Goal: Task Accomplishment & Management: Manage account settings

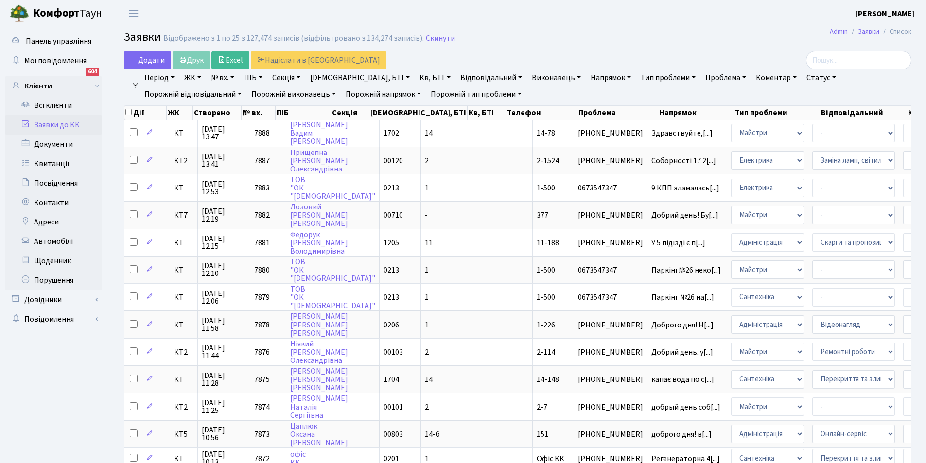
select select
select select "18"
select select "22"
select select "25"
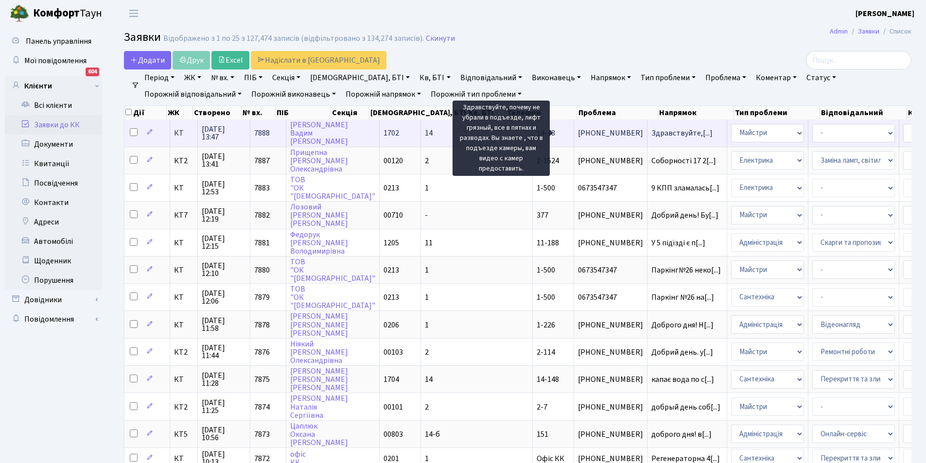
click at [651, 132] on span "Здравствуйте,[...]" at bounding box center [681, 133] width 61 height 11
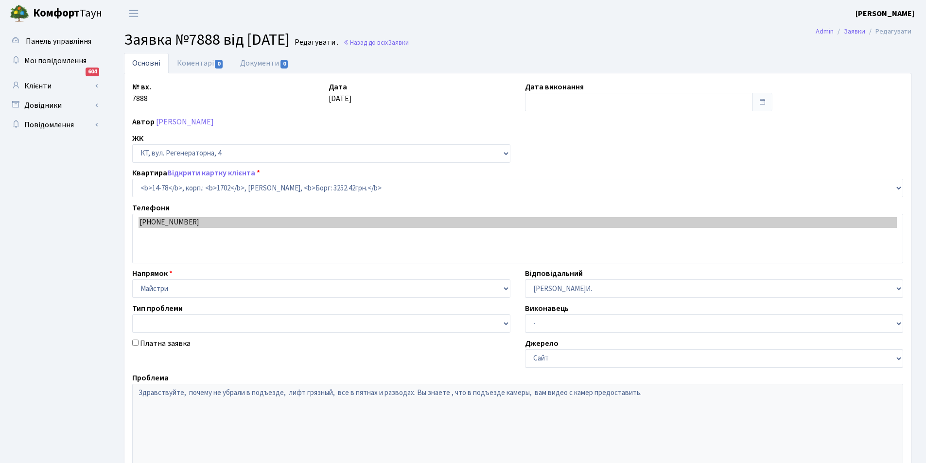
select select "7455"
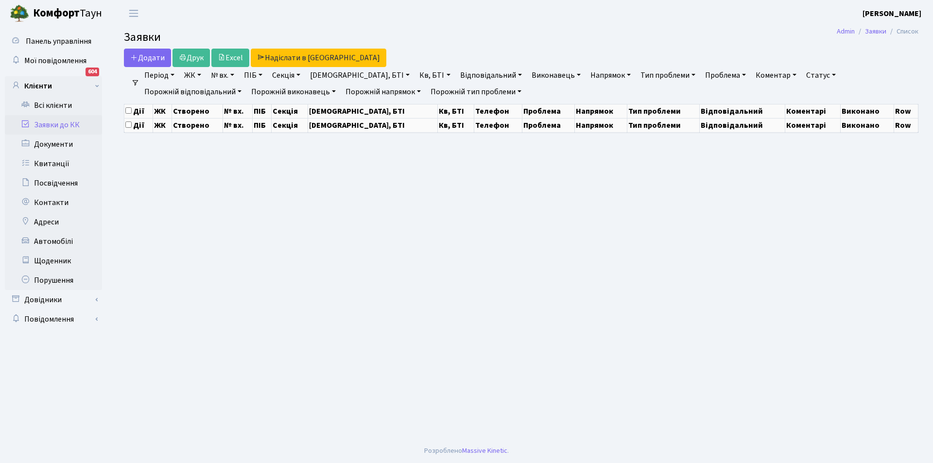
select select "25"
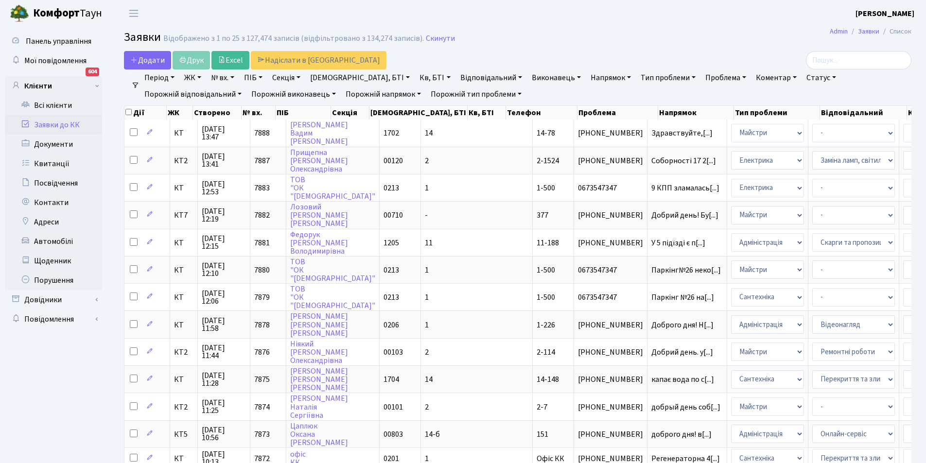
click at [155, 79] on link "Період" at bounding box center [159, 77] width 38 height 17
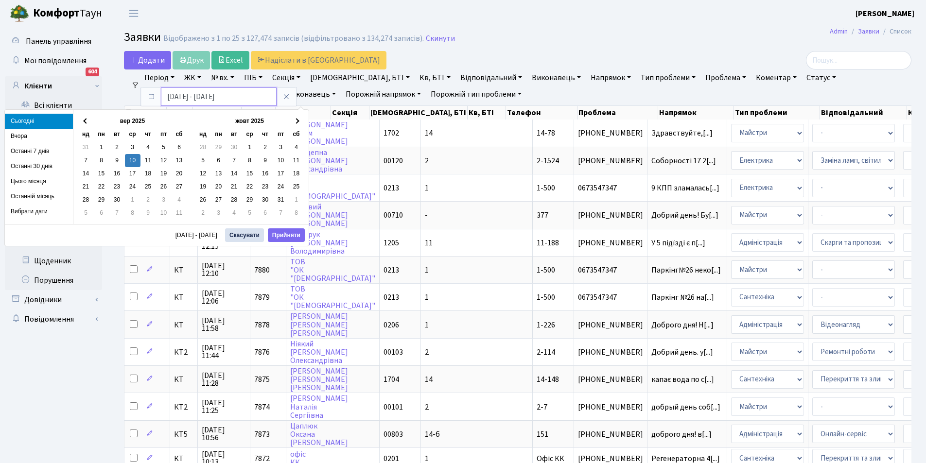
click at [172, 95] on input "10.09.2025 - 10.09.2025" at bounding box center [219, 96] width 116 height 18
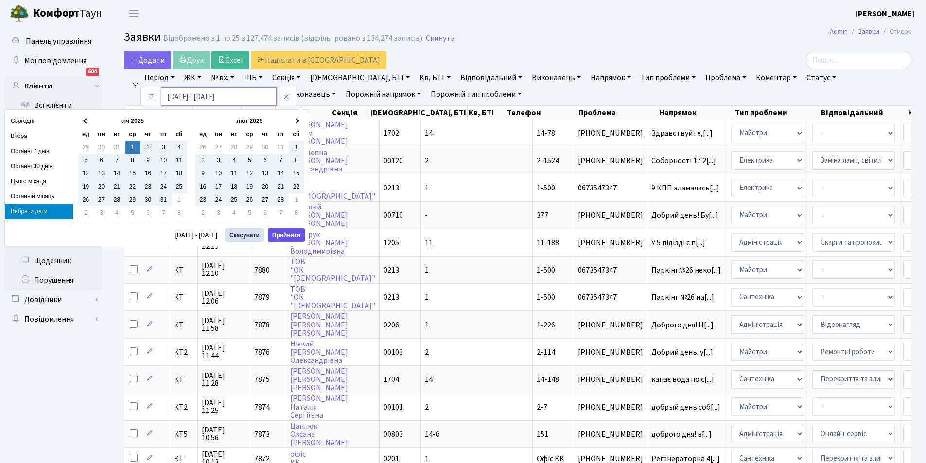
type input "[DATE] - [DATE]"
click at [294, 234] on button "Прийняти" at bounding box center [286, 235] width 37 height 14
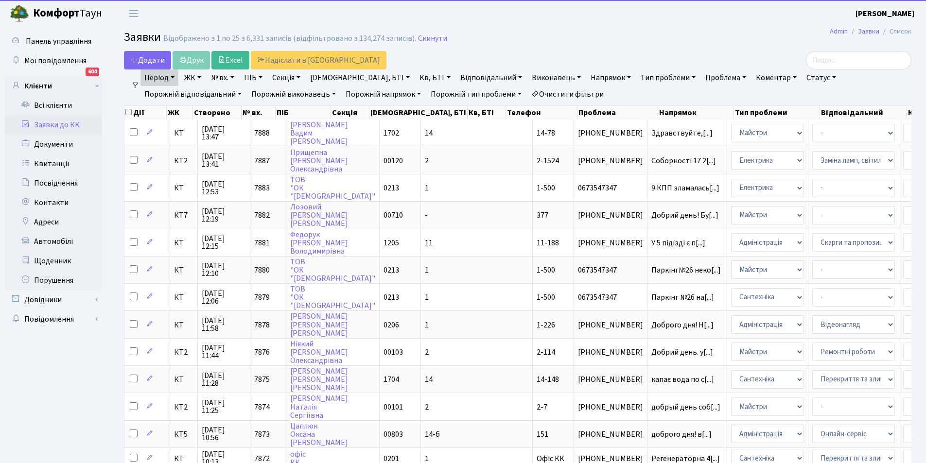
click at [586, 75] on link "Напрямок" at bounding box center [610, 77] width 48 height 17
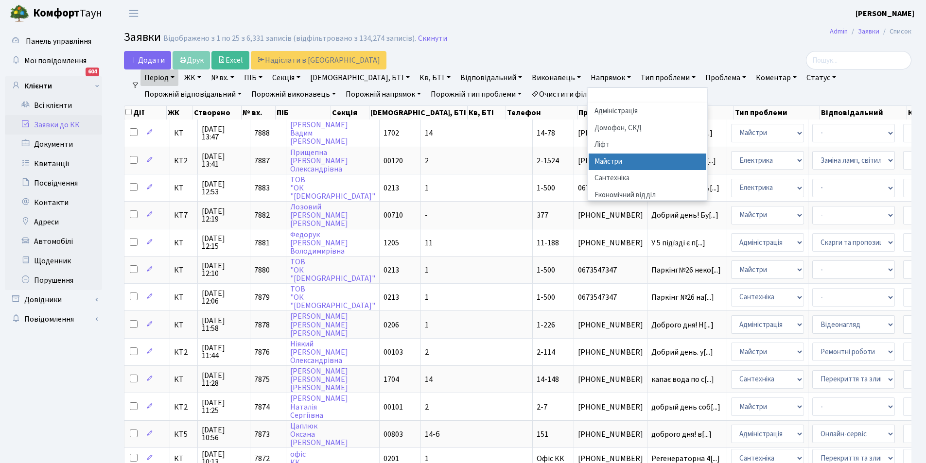
click at [588, 162] on li "Майстри" at bounding box center [647, 162] width 118 height 17
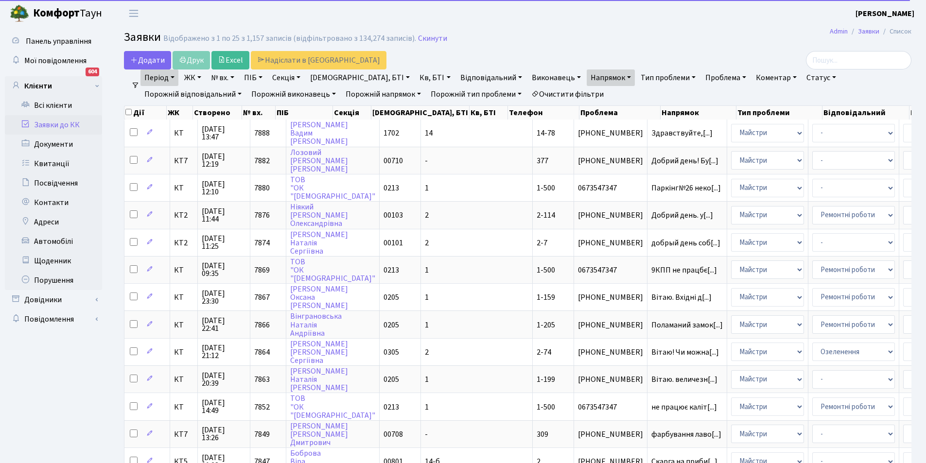
click at [802, 76] on link "Статус" at bounding box center [820, 77] width 37 height 17
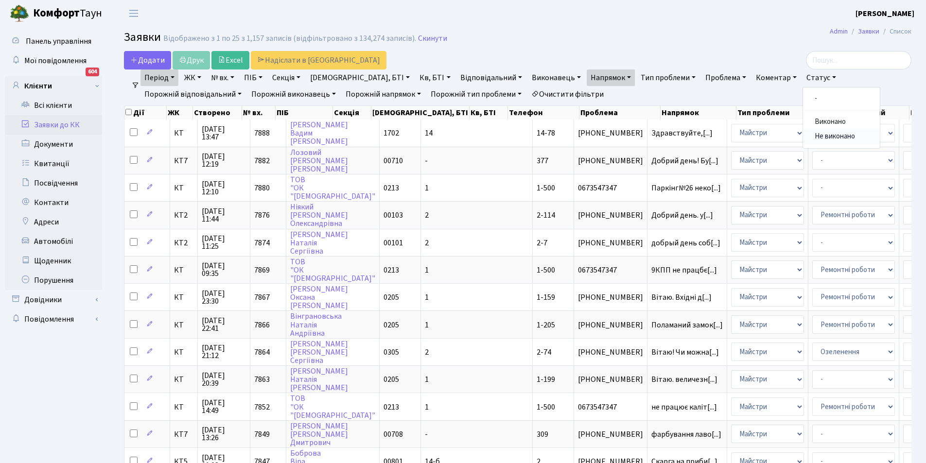
click at [803, 137] on link "Не виконано" at bounding box center [841, 136] width 77 height 15
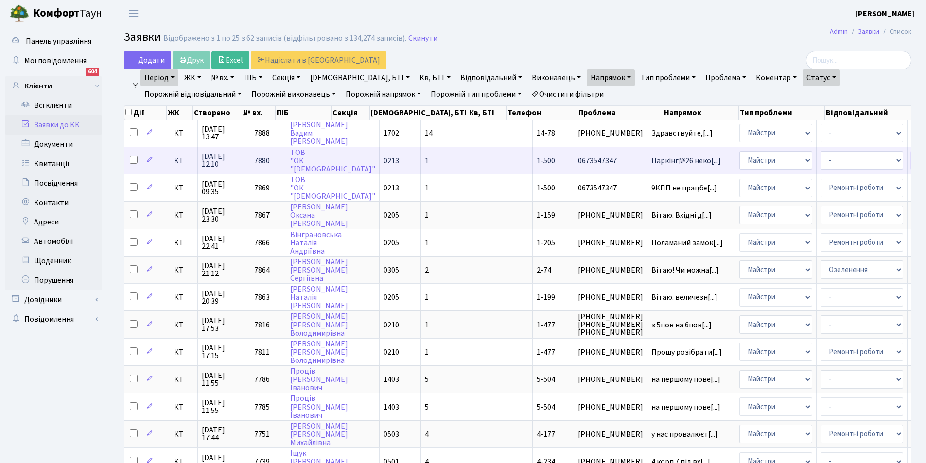
select select "25"
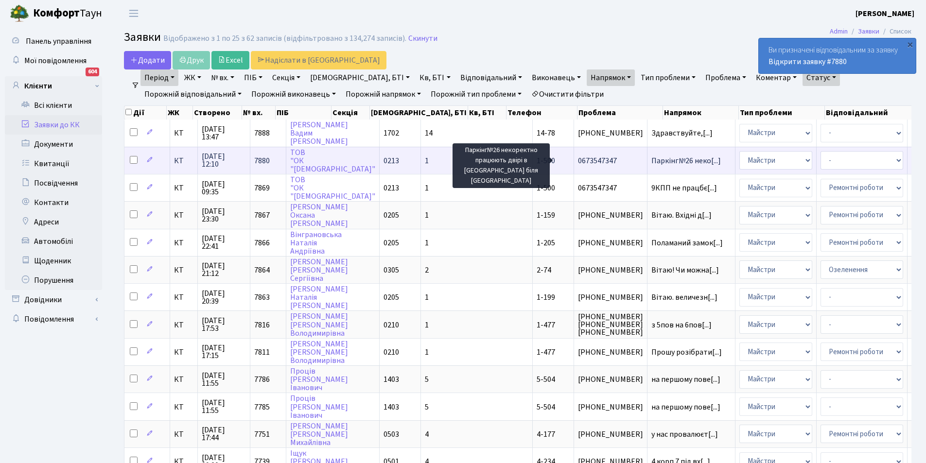
click at [651, 159] on span "Паркінг№26 неко[...]" at bounding box center [685, 160] width 69 height 11
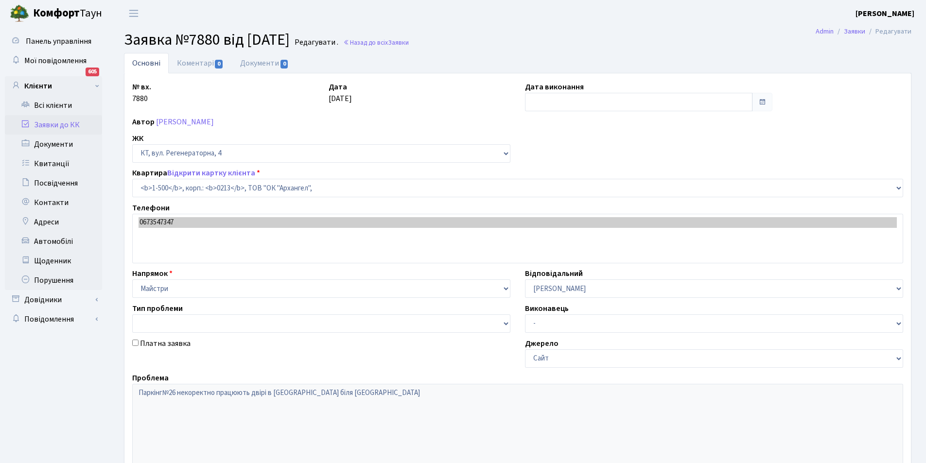
select select "16285"
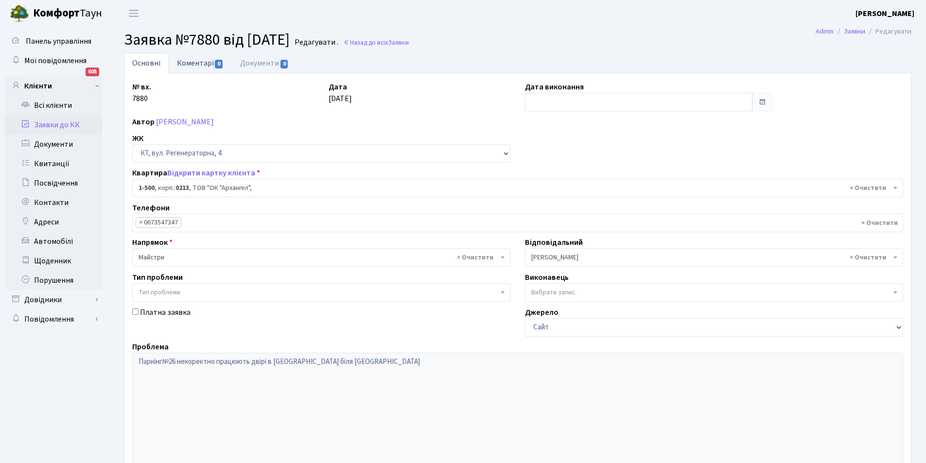
click at [212, 62] on link "Коментарі 0" at bounding box center [200, 63] width 63 height 20
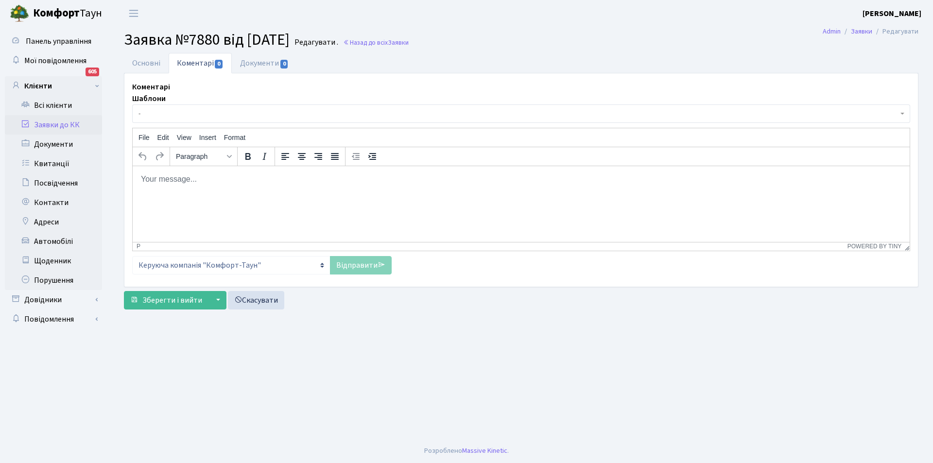
click at [227, 174] on p "Rich Text Area. Press ALT-0 for help." at bounding box center [520, 178] width 761 height 11
drag, startPoint x: 364, startPoint y: 261, endPoint x: 214, endPoint y: 4, distance: 298.3
click at [364, 261] on link "Відправити" at bounding box center [361, 265] width 62 height 18
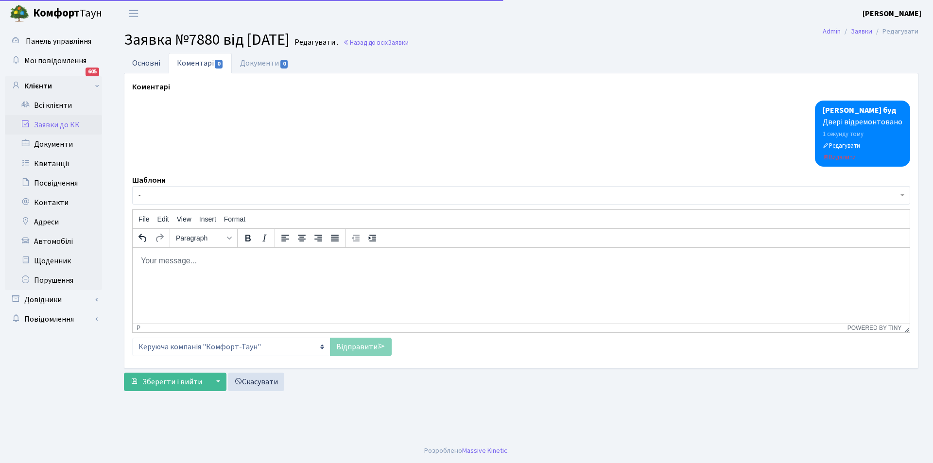
click at [144, 60] on link "Основні" at bounding box center [146, 63] width 45 height 20
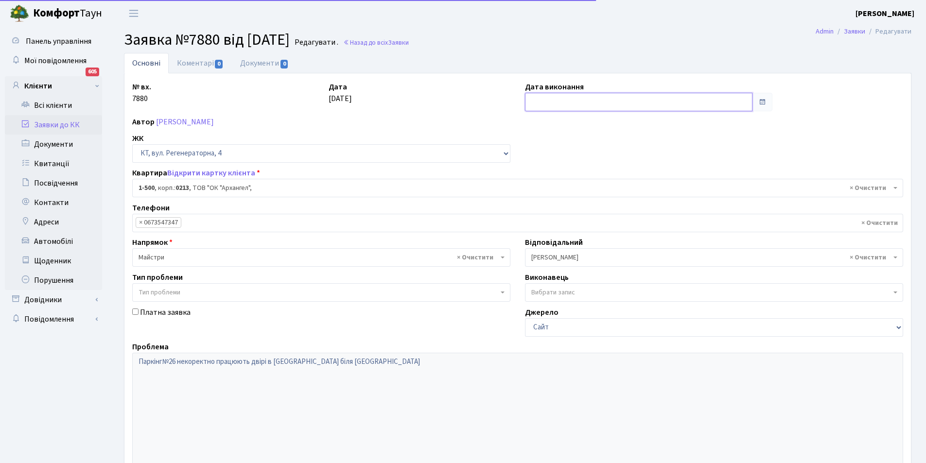
click at [551, 105] on input "text" at bounding box center [638, 102] width 227 height 18
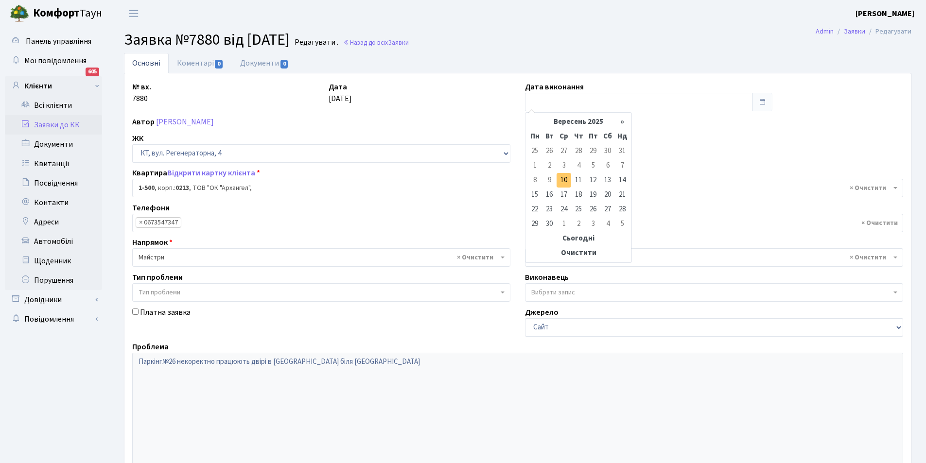
click at [565, 178] on td "10" at bounding box center [563, 180] width 15 height 15
type input "[DATE]"
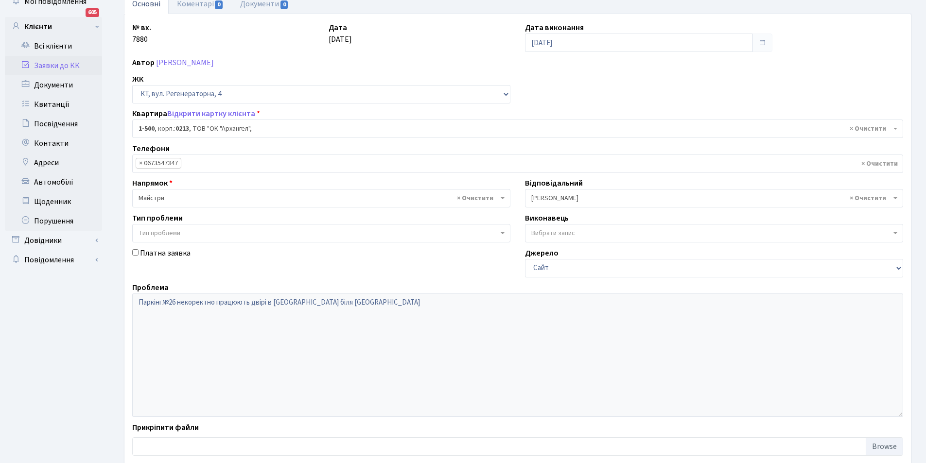
scroll to position [116, 0]
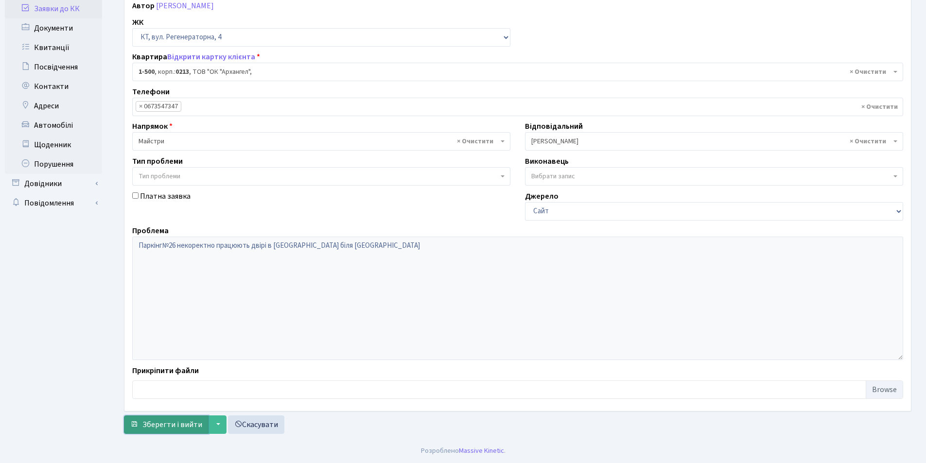
click at [174, 424] on span "Зберегти і вийти" at bounding box center [172, 424] width 60 height 11
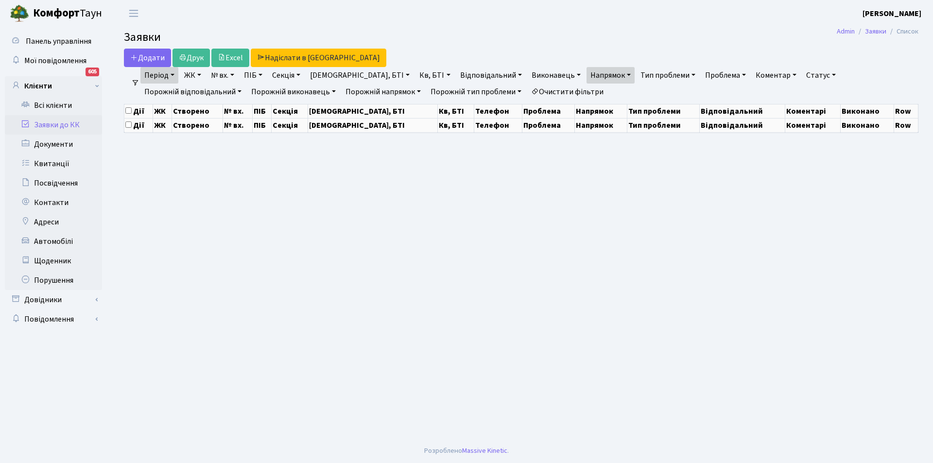
select select "25"
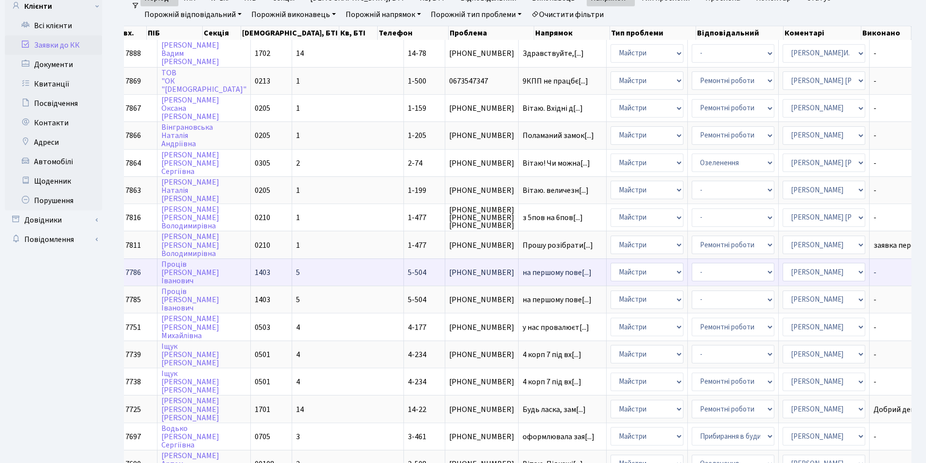
scroll to position [73, 0]
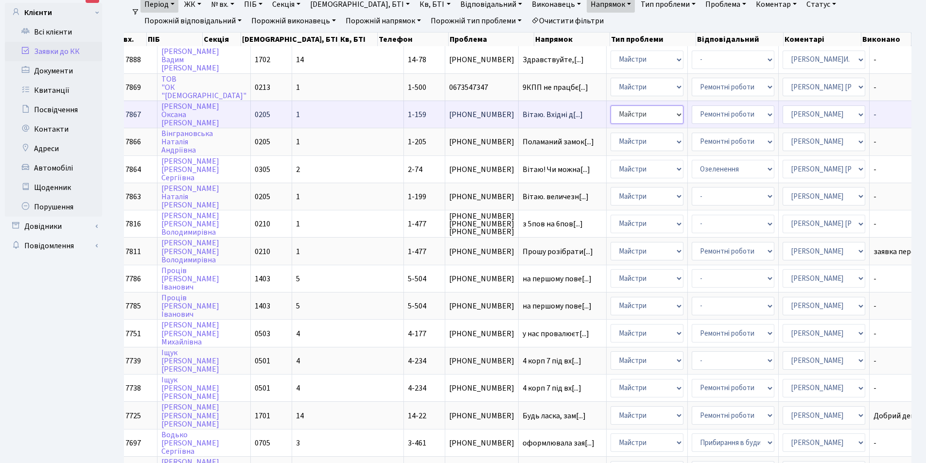
click at [610, 113] on select "- Адміністрація Домофон, СКД Ліфт Майстри Сантехніка Економічний відділ Електри…" at bounding box center [646, 114] width 73 height 18
select select "3"
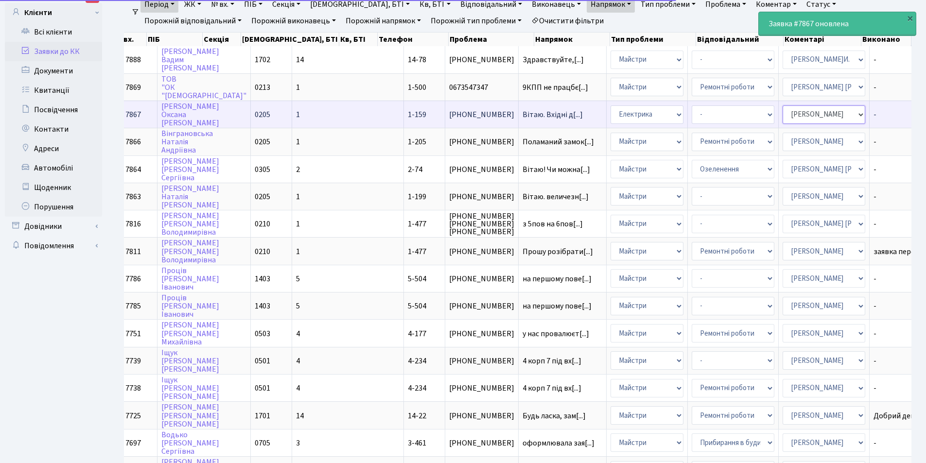
click at [782, 109] on select "- Адміністратор ЖК КТ Вижул В. В. Гордієнко Н.В. Дядюшкін Д.Ю. Кипчук Т. А. Кла…" at bounding box center [823, 114] width 83 height 18
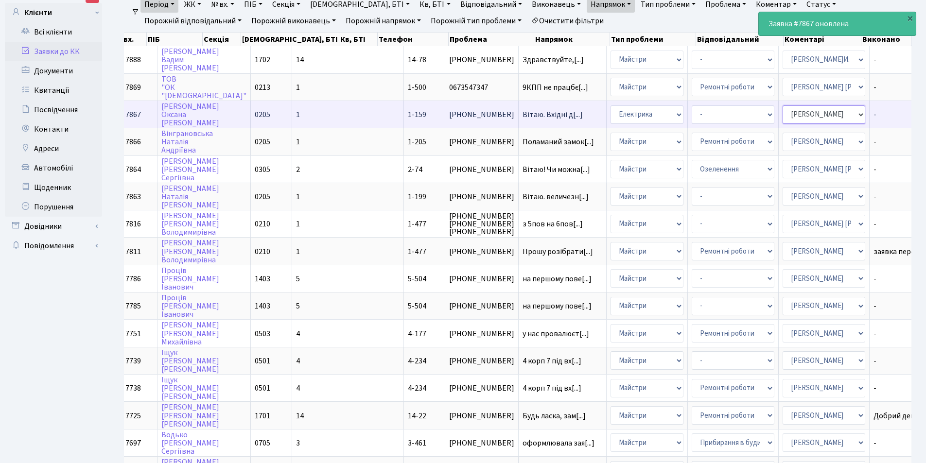
select select "22"
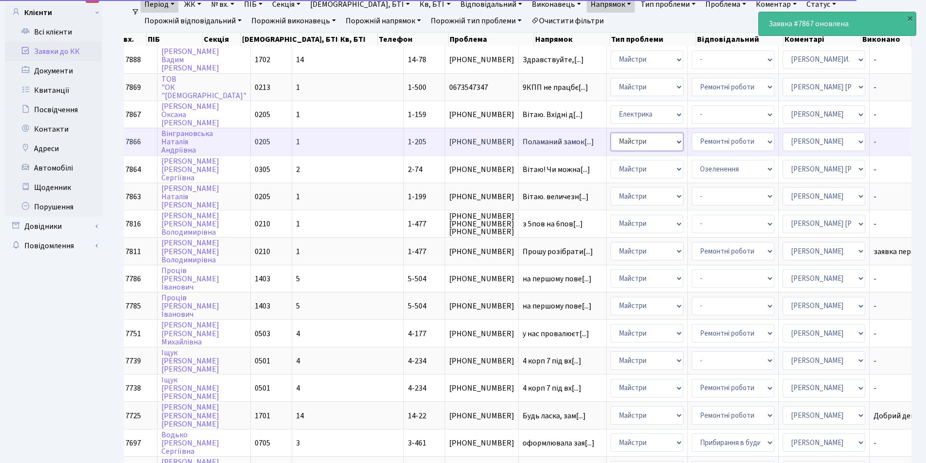
click at [610, 141] on select "- Адміністрація Домофон, СКД Ліфт Майстри Сантехніка Економічний відділ Електри…" at bounding box center [646, 142] width 73 height 18
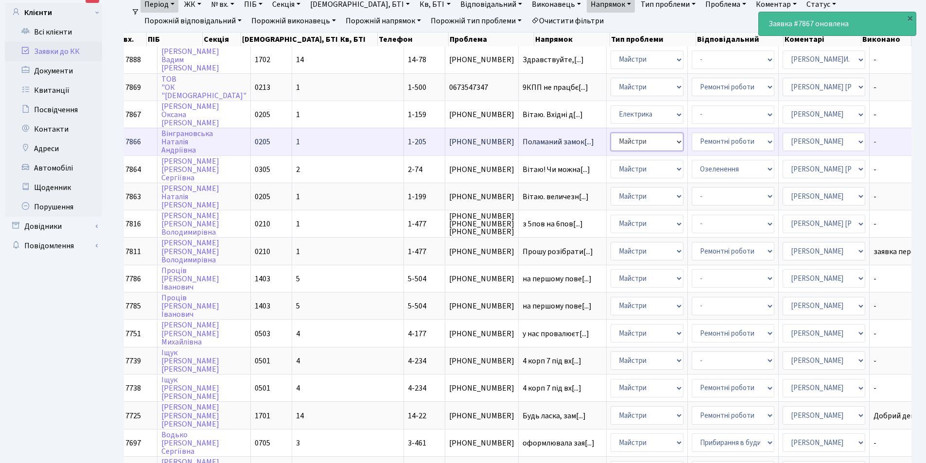
select select "3"
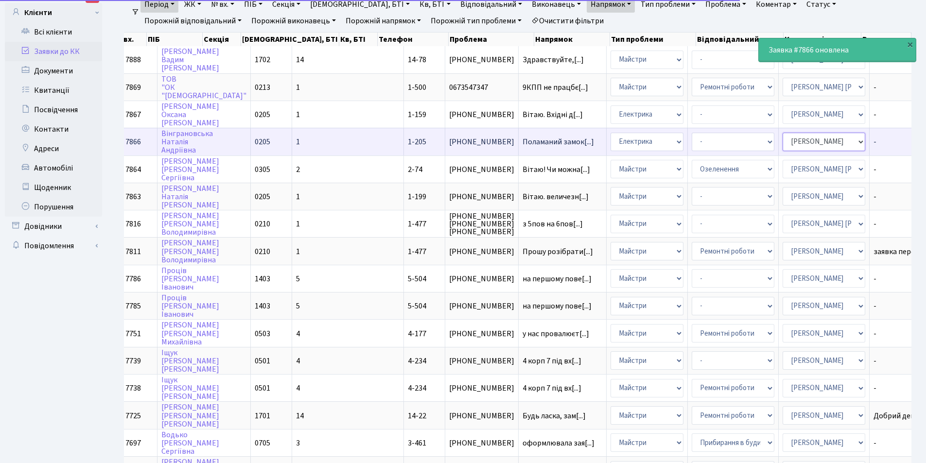
click at [782, 143] on select "- Адміністратор ЖК КТ [PERSON_NAME] [PERSON_NAME] [PERSON_NAME]Ю. [PERSON_NAME]…" at bounding box center [823, 142] width 83 height 18
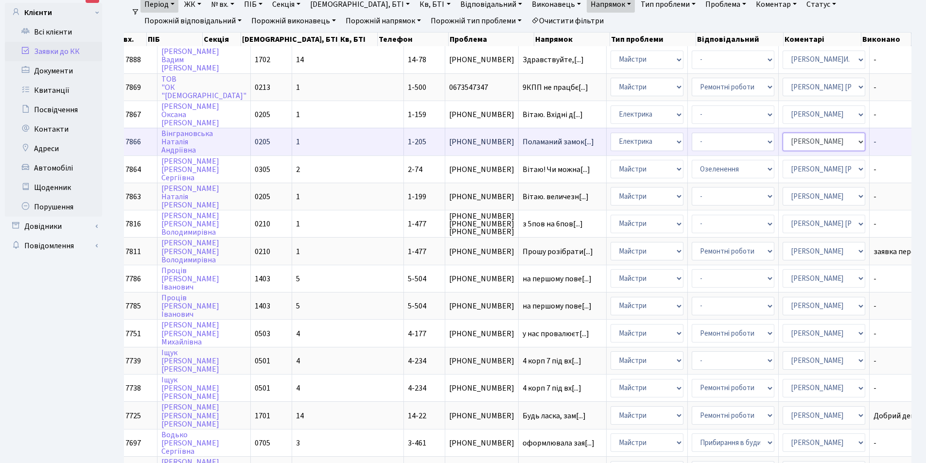
select select "22"
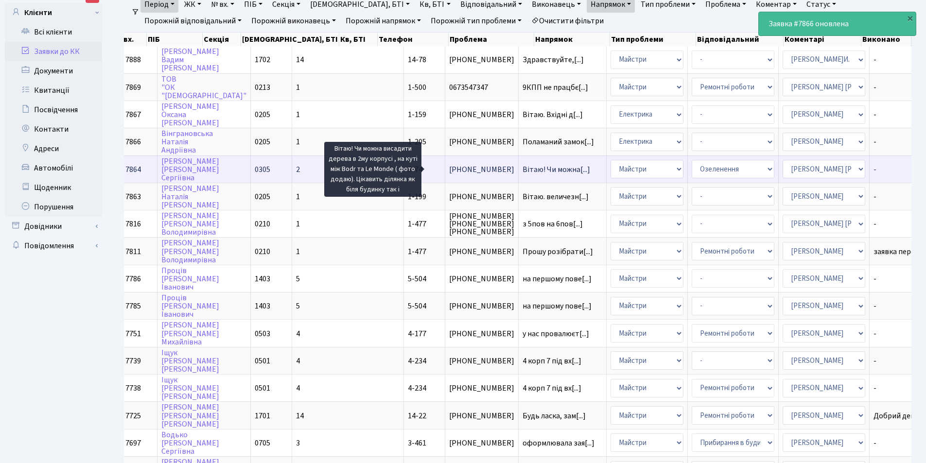
click at [522, 171] on span "Вітаю! Чи можна[...]" at bounding box center [556, 169] width 68 height 11
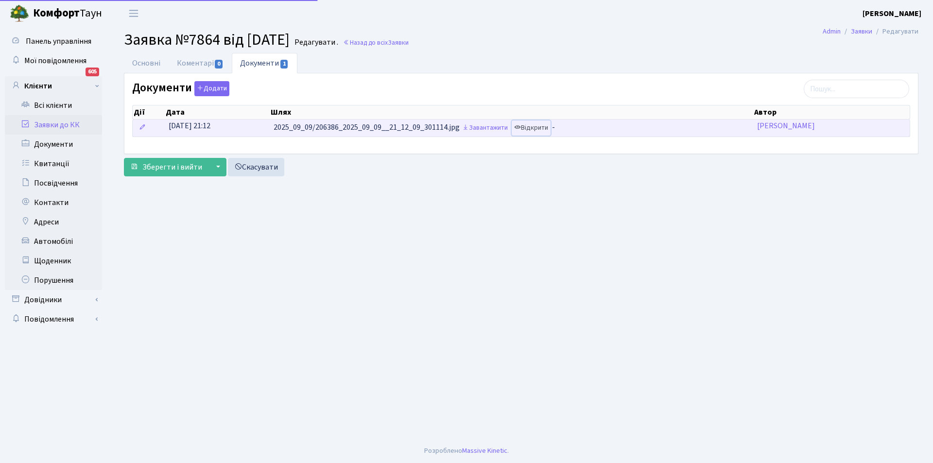
click at [543, 128] on link "Відкрити" at bounding box center [531, 128] width 39 height 15
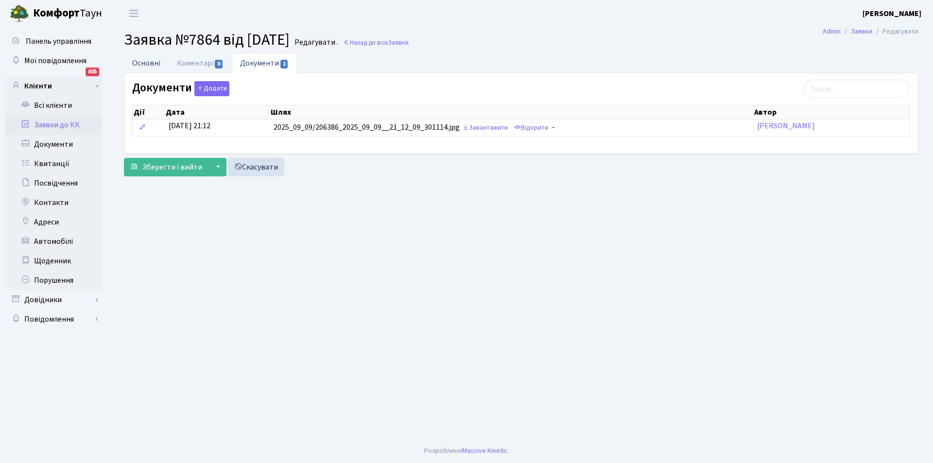
click at [139, 66] on link "Основні" at bounding box center [146, 63] width 45 height 20
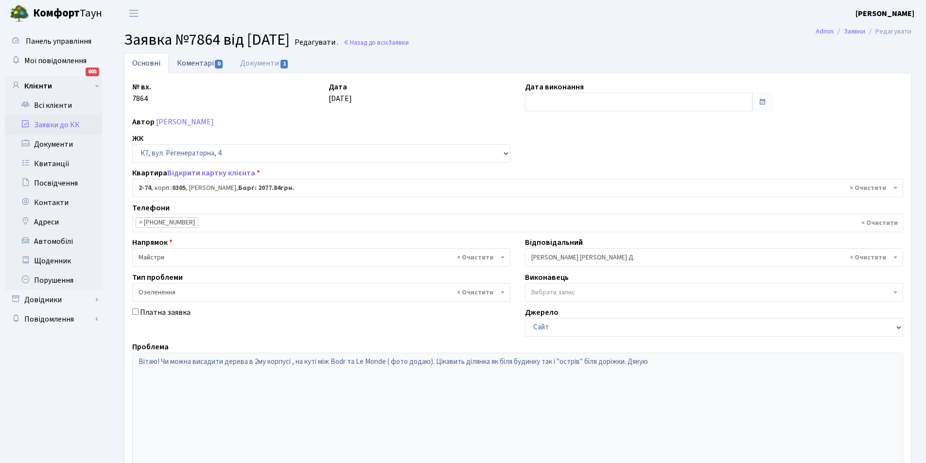
click at [189, 67] on link "Коментарі 0" at bounding box center [200, 63] width 63 height 20
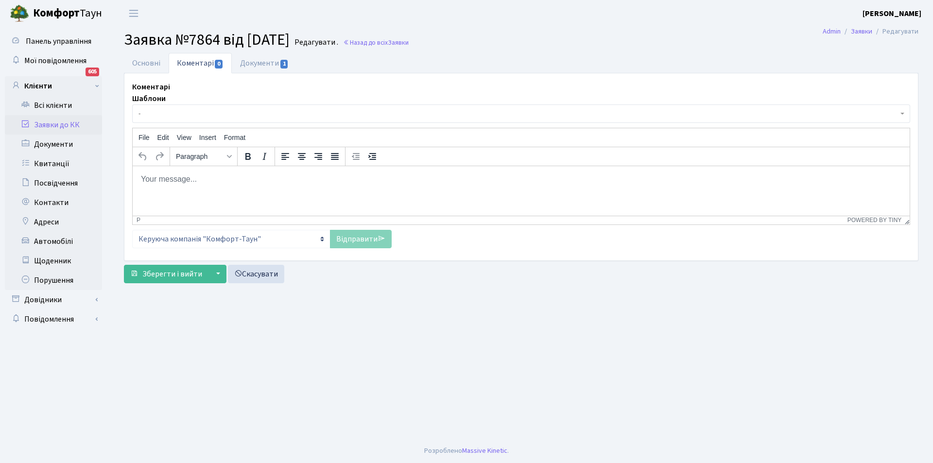
click at [180, 177] on body "Rich Text Area. Press ALT-0 for help." at bounding box center [520, 178] width 761 height 11
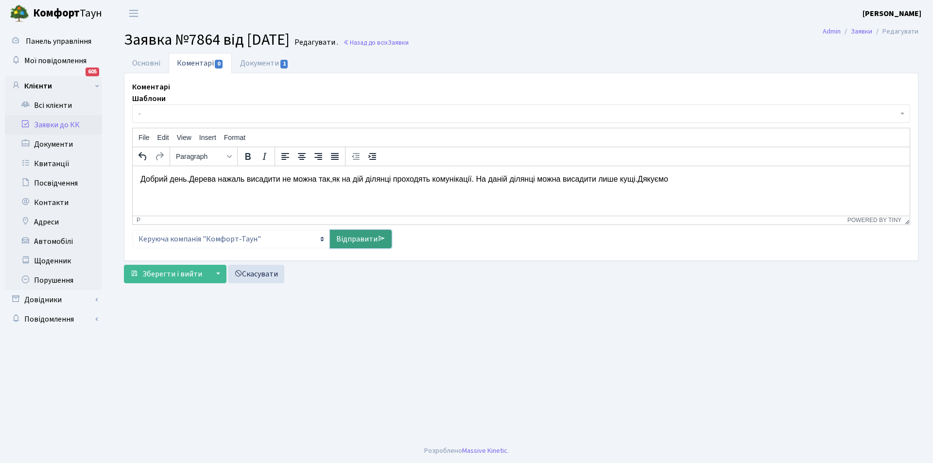
click at [359, 243] on link "Відправити" at bounding box center [361, 239] width 62 height 18
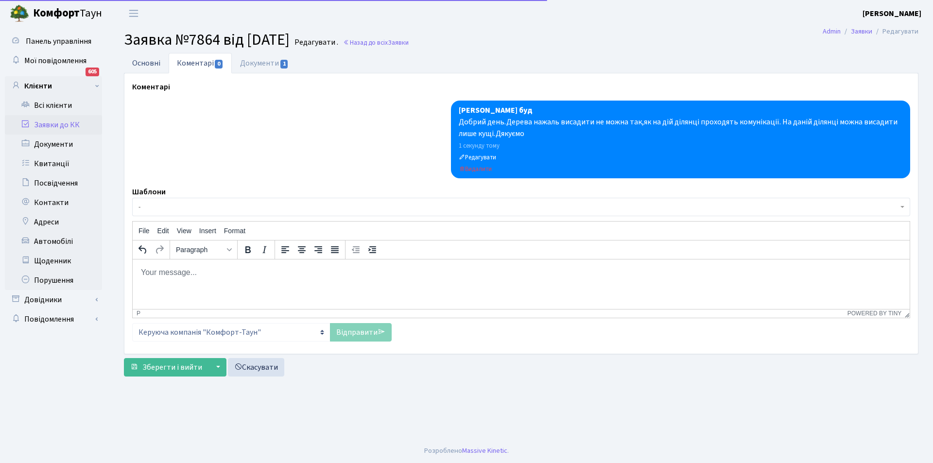
click at [145, 63] on link "Основні" at bounding box center [146, 63] width 45 height 20
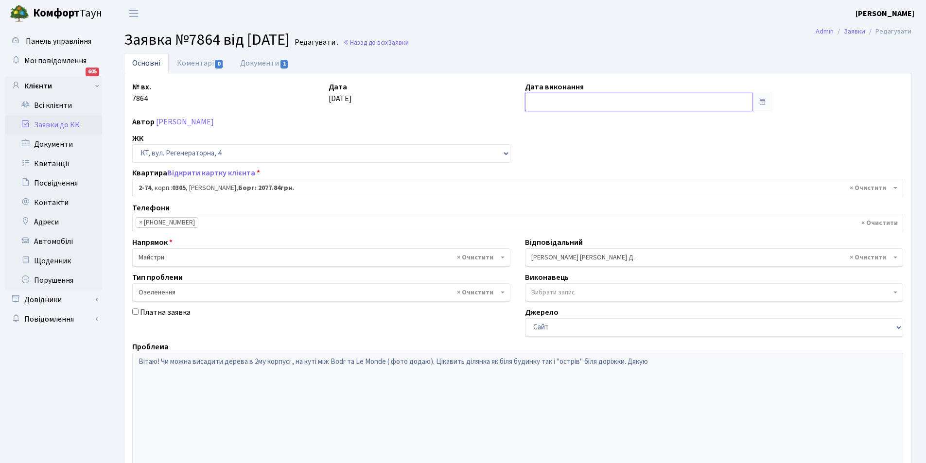
click at [593, 100] on input "text" at bounding box center [638, 102] width 227 height 18
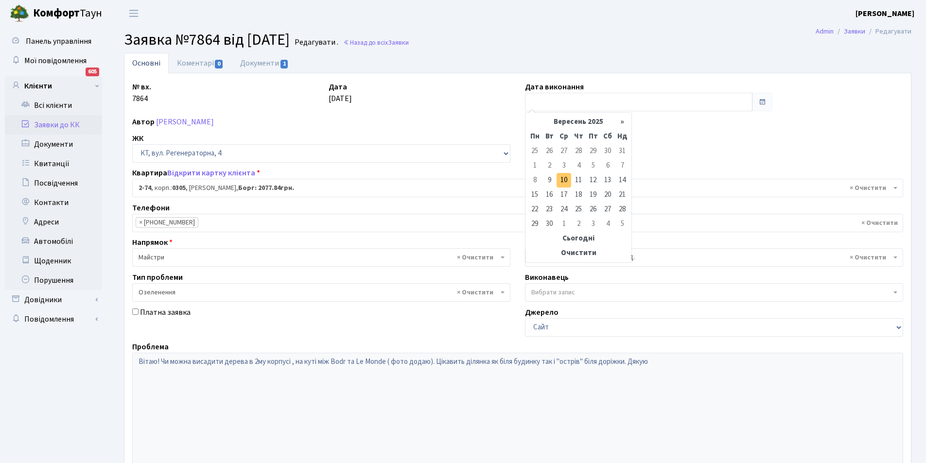
click at [566, 178] on td "10" at bounding box center [563, 180] width 15 height 15
type input "[DATE]"
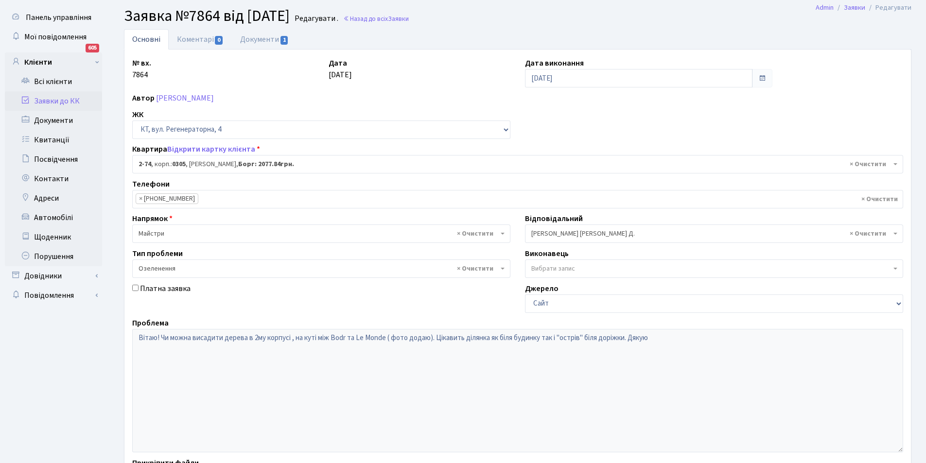
scroll to position [116, 0]
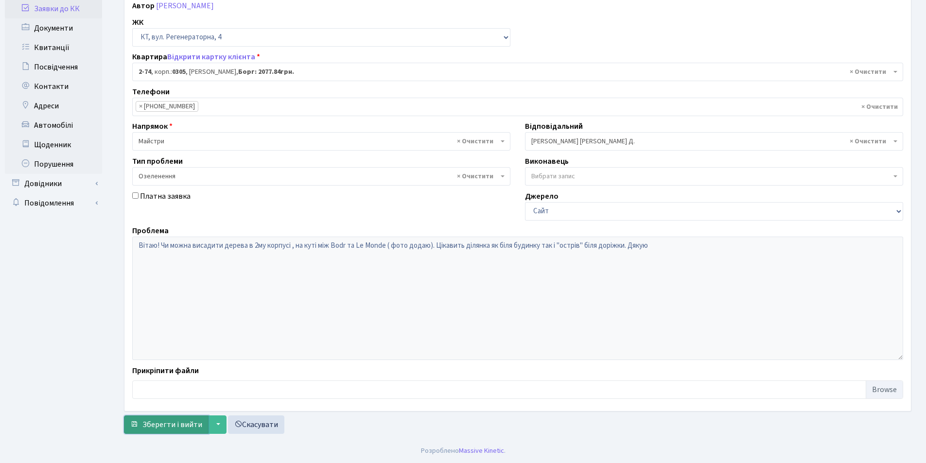
click at [163, 429] on span "Зберегти і вийти" at bounding box center [172, 424] width 60 height 11
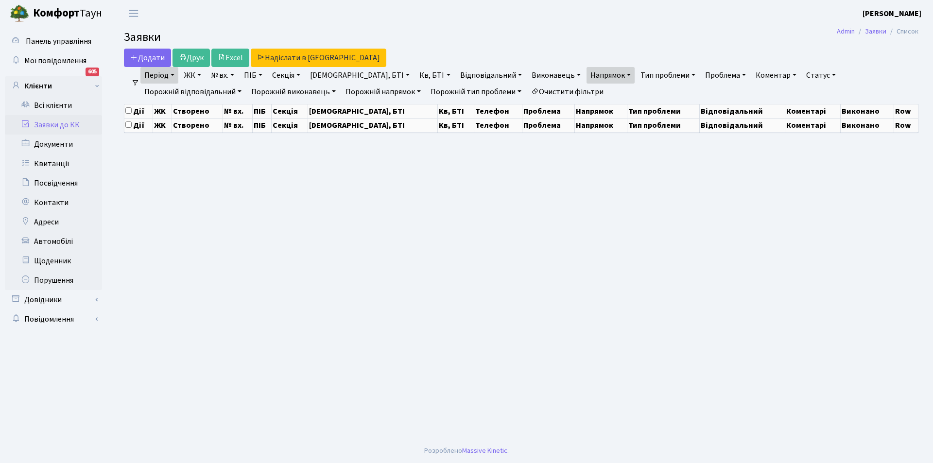
select select "25"
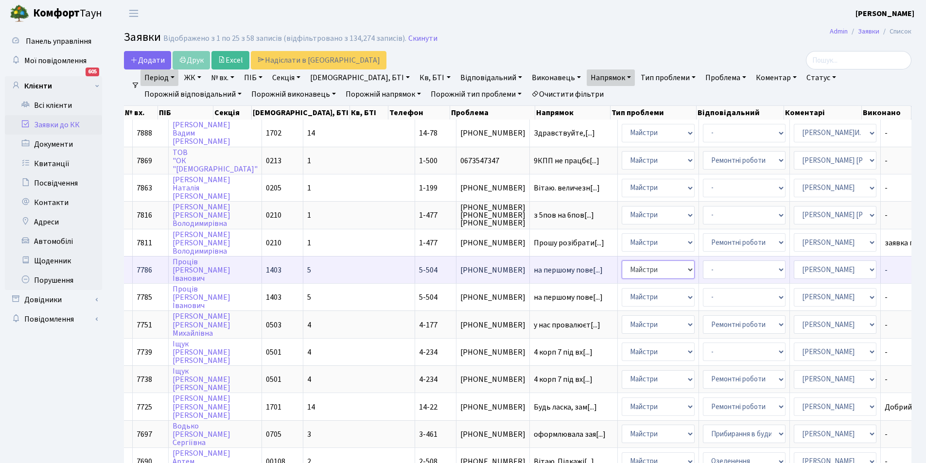
click at [621, 264] on select "- Адміністрація Домофон, СКД Ліфт Майстри Сантехніка Економічний відділ Електри…" at bounding box center [657, 269] width 73 height 18
select select "3"
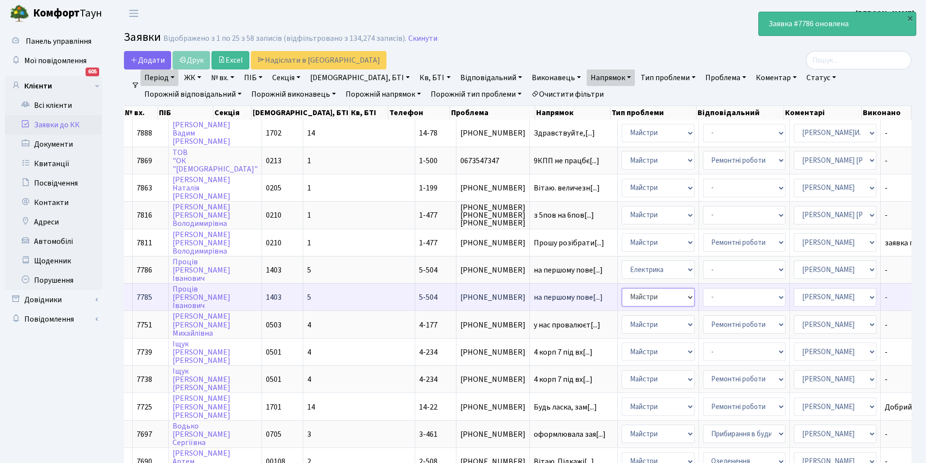
click at [621, 300] on select "- Адміністрація Домофон, СКД Ліфт Майстри Сантехніка Економічний відділ Електри…" at bounding box center [657, 297] width 73 height 18
select select "3"
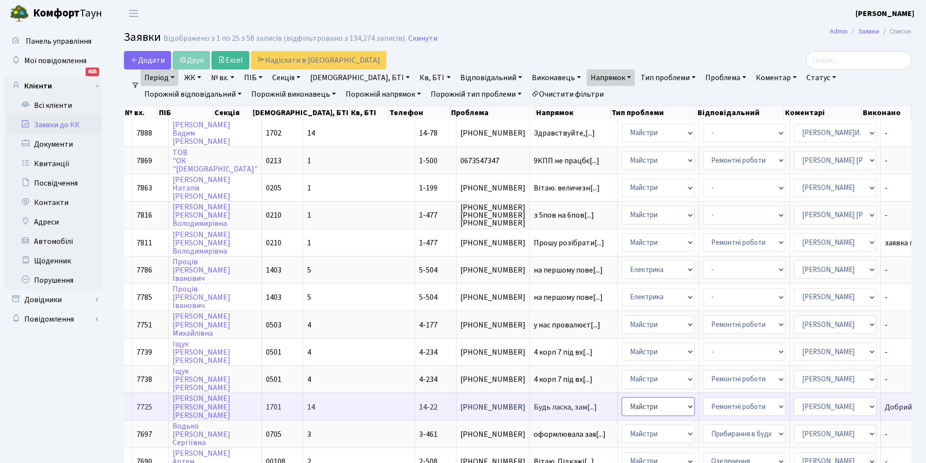
click at [621, 405] on select "- Адміністрація Домофон, СКД Ліфт Майстри Сантехніка Економічний відділ Електри…" at bounding box center [657, 406] width 73 height 18
select select "16"
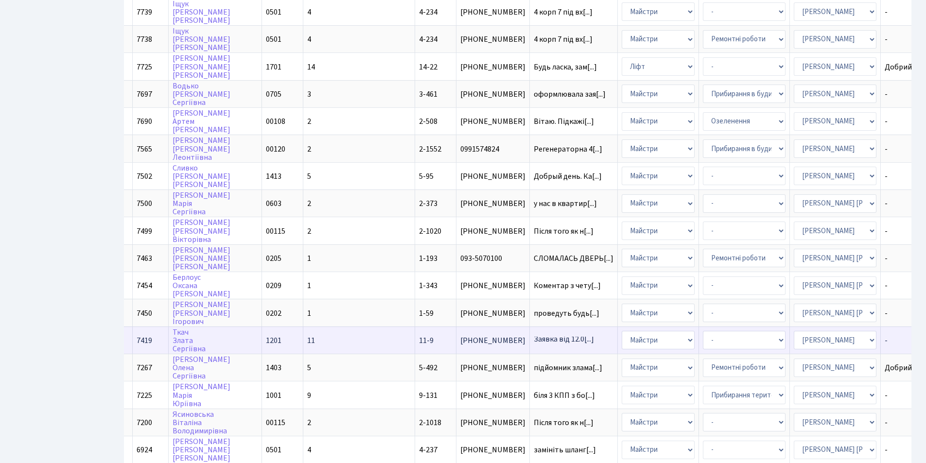
scroll to position [389, 0]
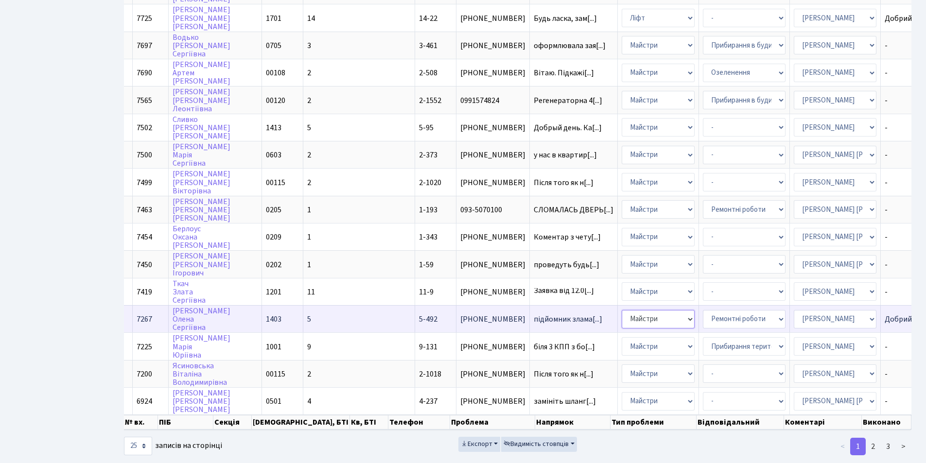
click at [621, 315] on select "- Адміністрація Домофон, СКД Ліфт Майстри Сантехніка Економічний відділ Електри…" at bounding box center [657, 319] width 73 height 18
select select "3"
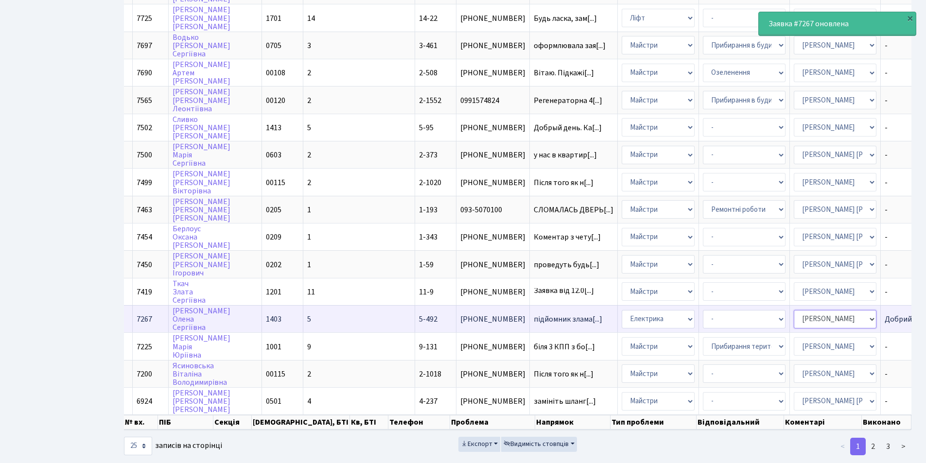
click at [793, 319] on select "- Адміністратор ЖК КТ Вижул В. В. Гордієнко Н.В. Дядюшкін Д.Ю. Кипчук Т. А. Кла…" at bounding box center [834, 319] width 83 height 18
select select "36"
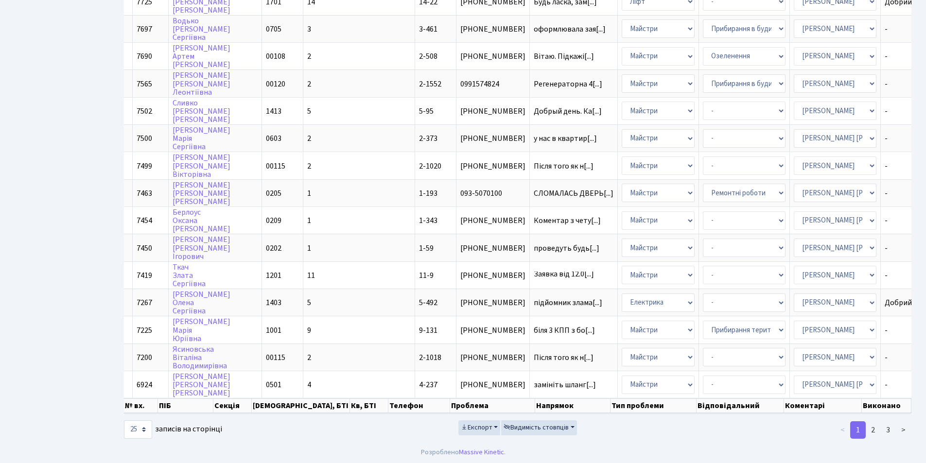
scroll to position [414, 0]
click at [875, 430] on link "2" at bounding box center [873, 428] width 16 height 17
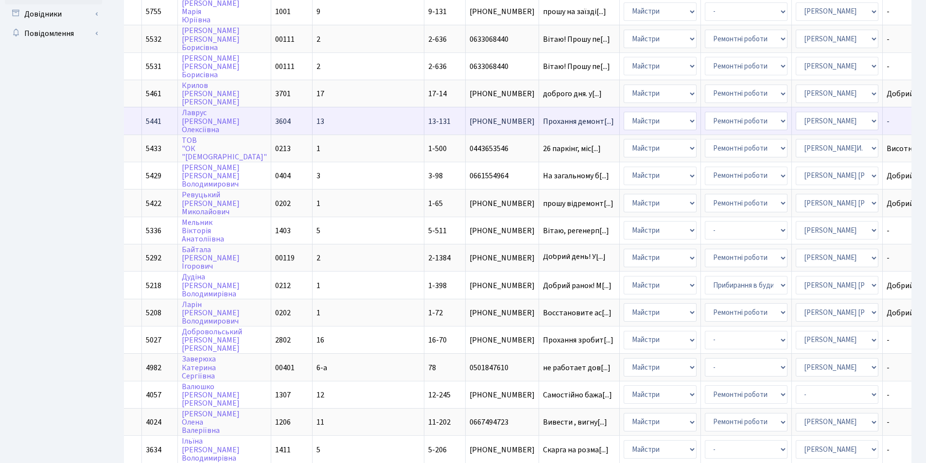
scroll to position [292, 0]
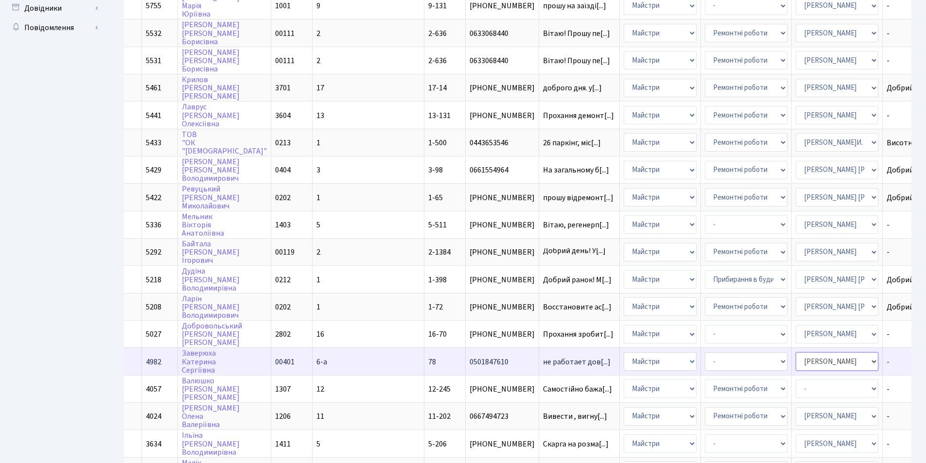
click at [795, 360] on select "- Адміністратор ЖК КТ Вижул В. В. Гордієнко Н.В. Дядюшкін Д.Ю. Кипчук Т. А. Кла…" at bounding box center [836, 361] width 83 height 18
select select "18"
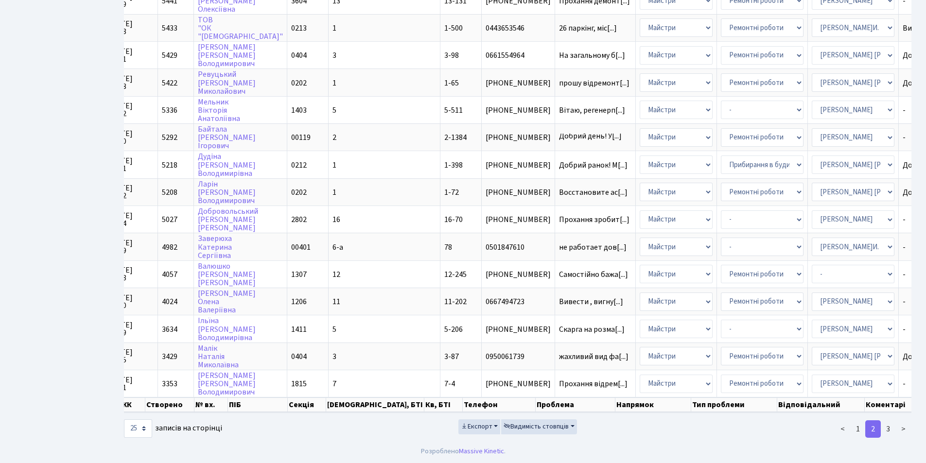
scroll to position [0, 92]
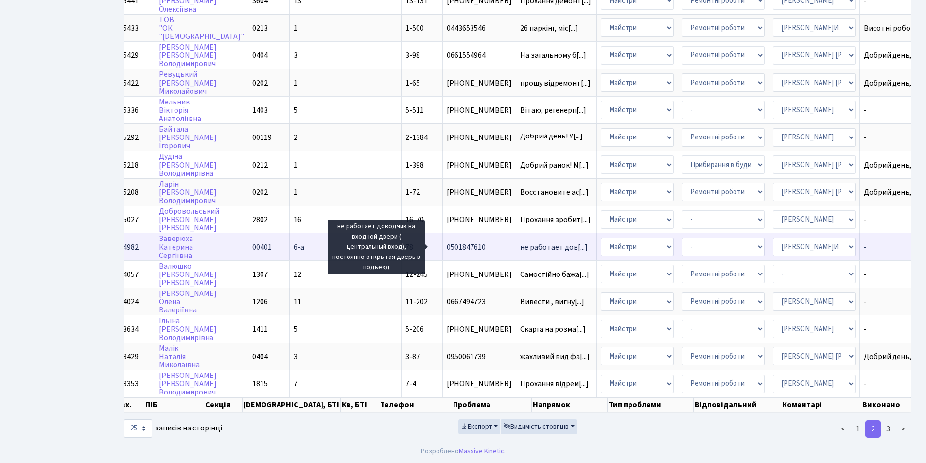
click at [520, 242] on span "не работает дов[...]" at bounding box center [554, 247] width 68 height 11
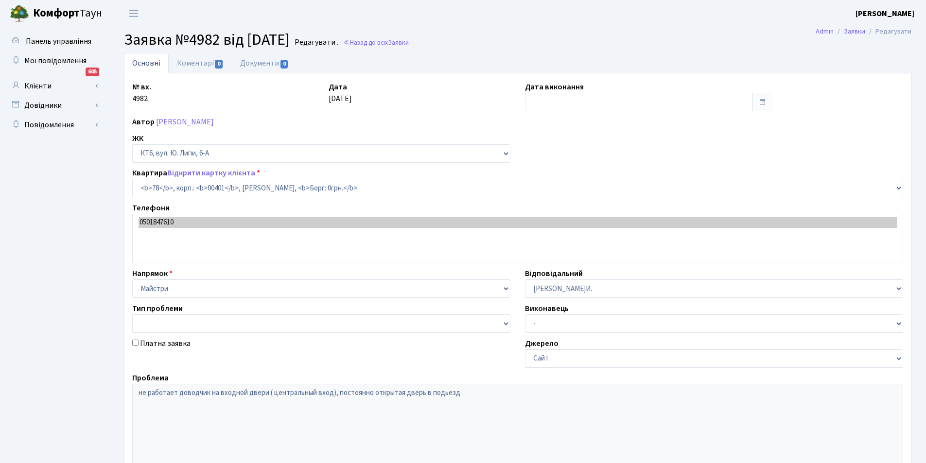
select select "17170"
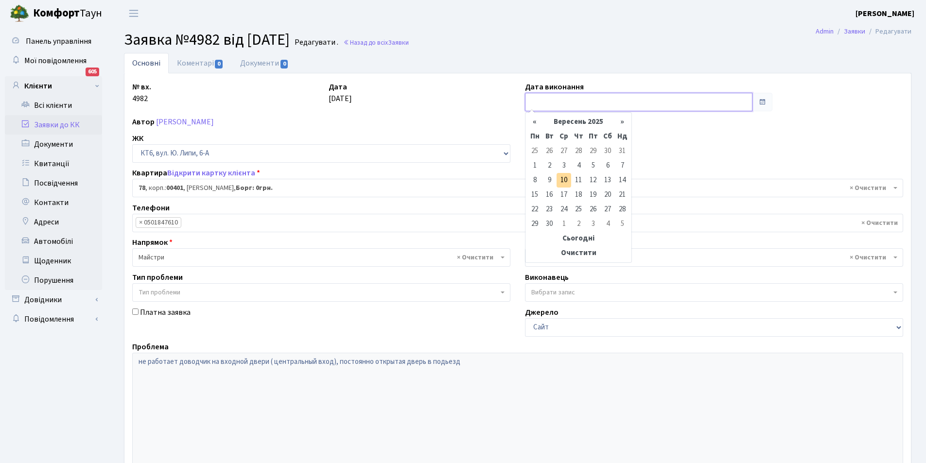
click at [551, 102] on input "text" at bounding box center [638, 102] width 227 height 18
click at [538, 122] on th "«" at bounding box center [534, 122] width 15 height 15
click at [593, 196] on td "20" at bounding box center [593, 195] width 15 height 15
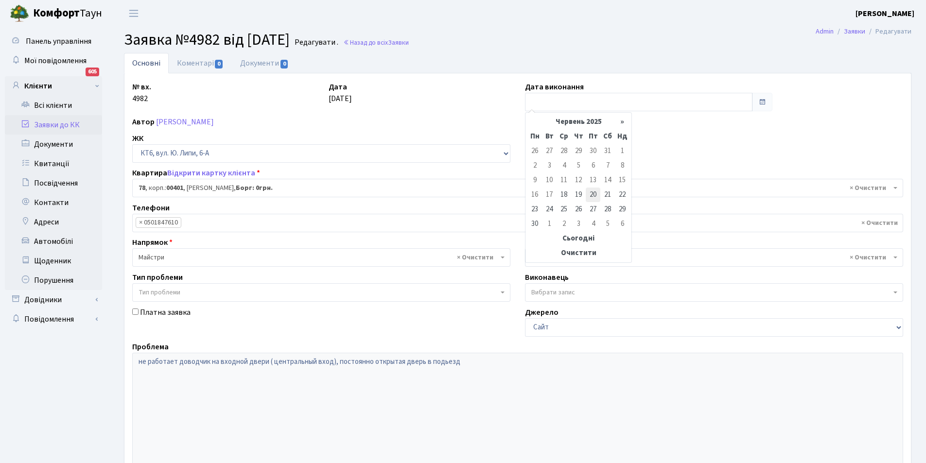
type input "20.06.2025"
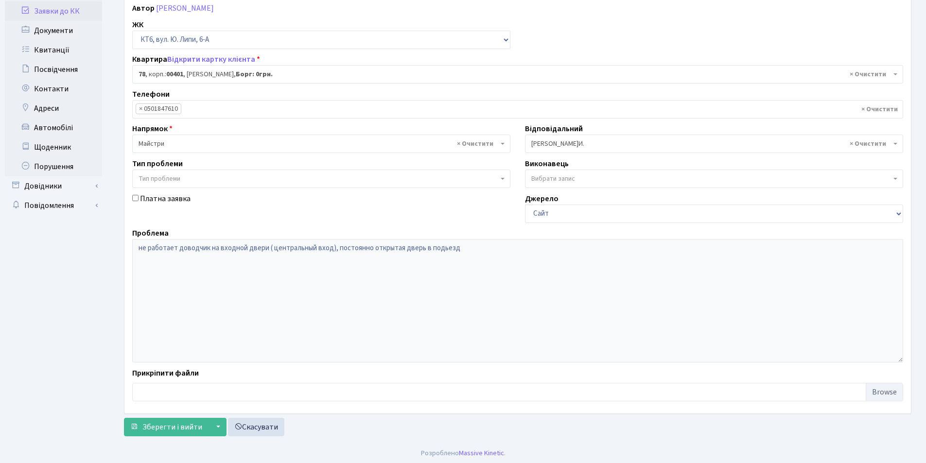
scroll to position [116, 0]
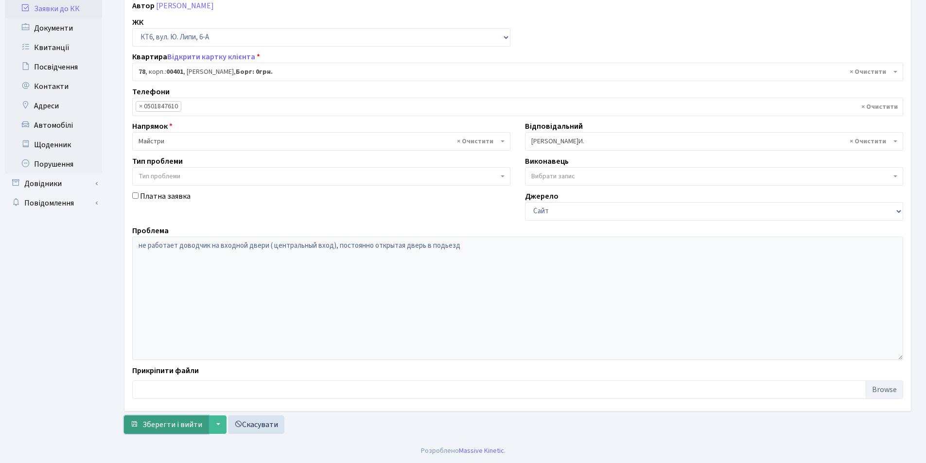
click at [185, 421] on span "Зберегти і вийти" at bounding box center [172, 424] width 60 height 11
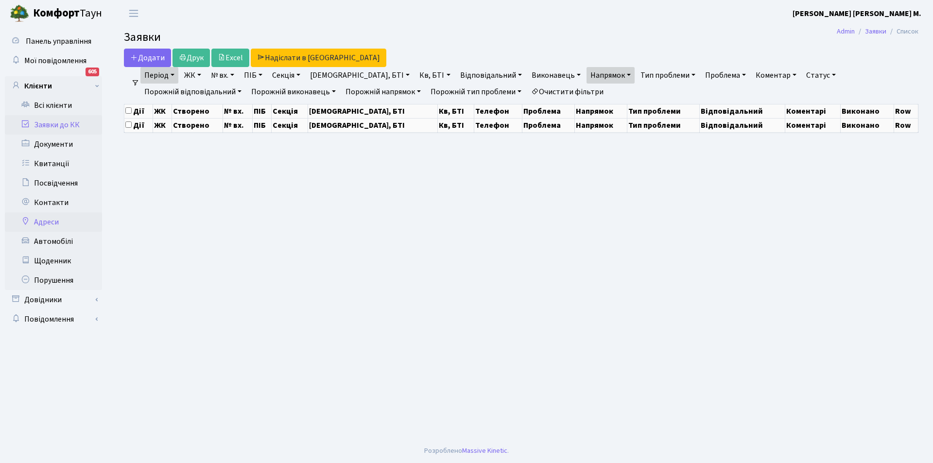
select select "25"
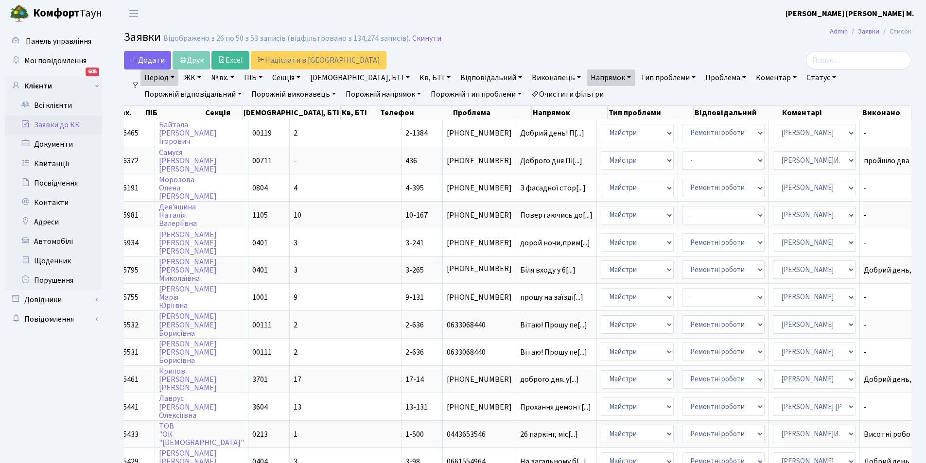
click at [456, 77] on link "Відповідальний" at bounding box center [490, 77] width 69 height 17
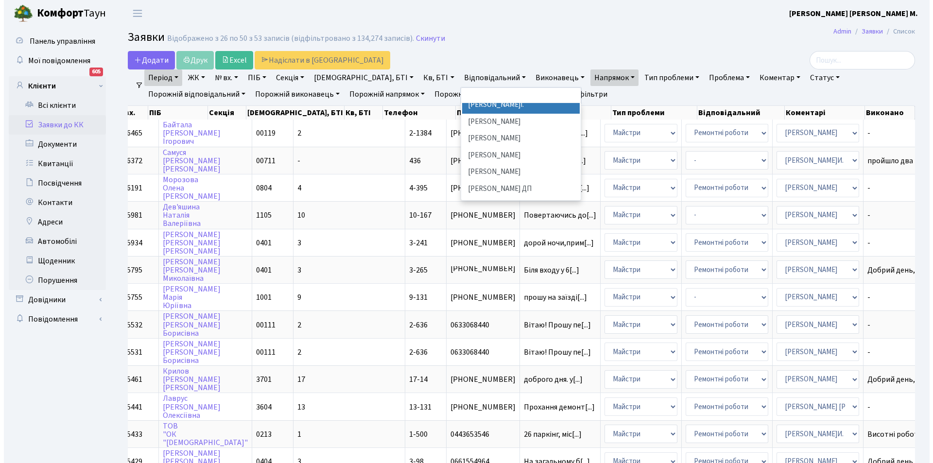
scroll to position [437, 0]
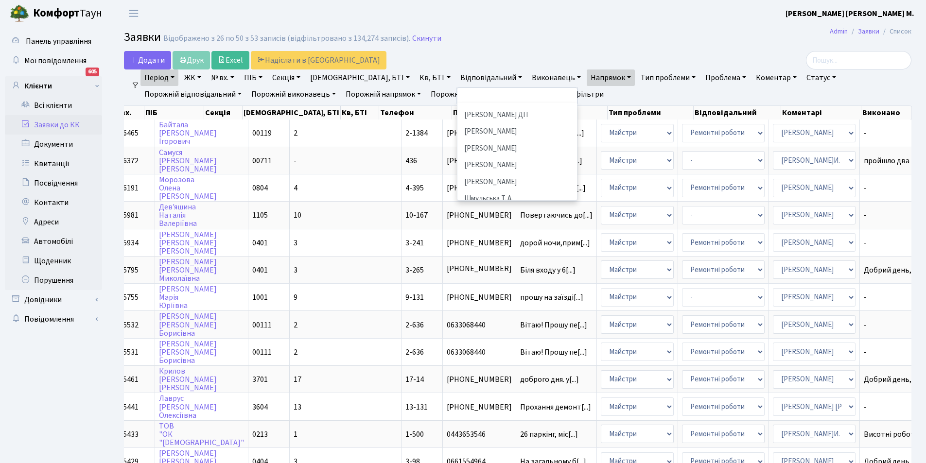
click at [458, 207] on li "[PERSON_NAME]И." at bounding box center [517, 215] width 118 height 17
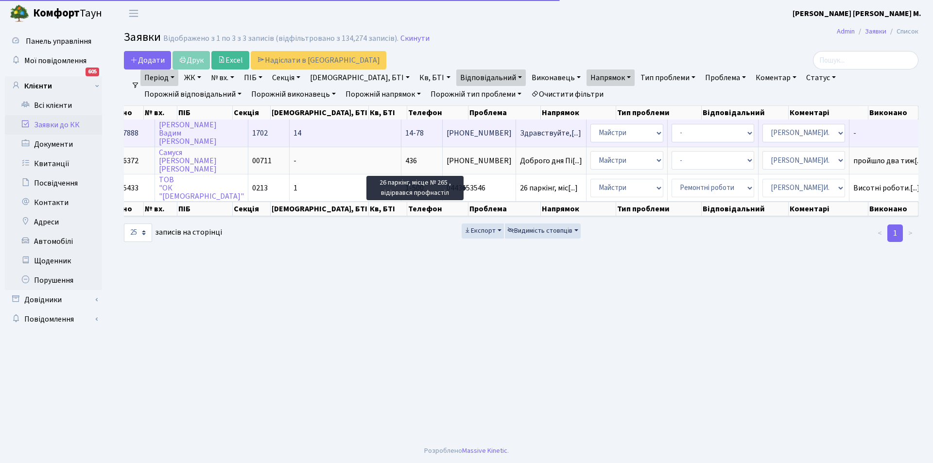
scroll to position [0, 75]
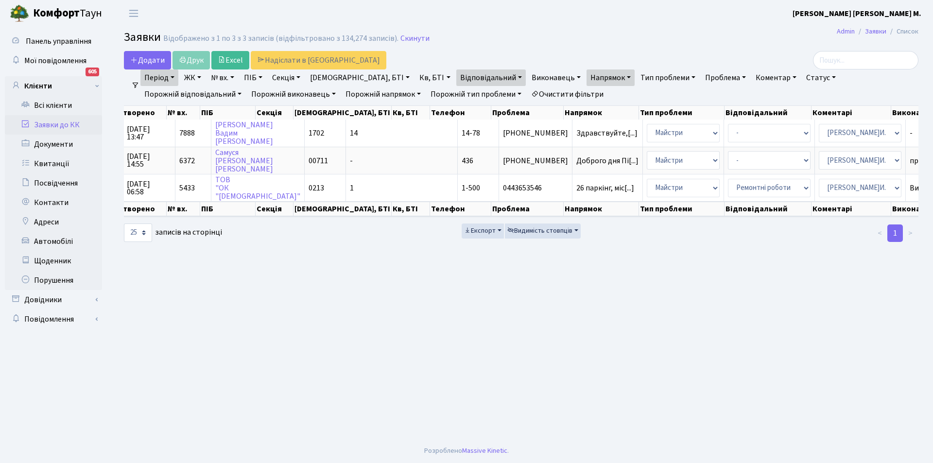
click at [802, 74] on link "Статус" at bounding box center [820, 77] width 37 height 17
click at [803, 132] on link "Не виконано" at bounding box center [841, 136] width 77 height 15
click at [456, 77] on link "Відповідальний" at bounding box center [490, 77] width 69 height 17
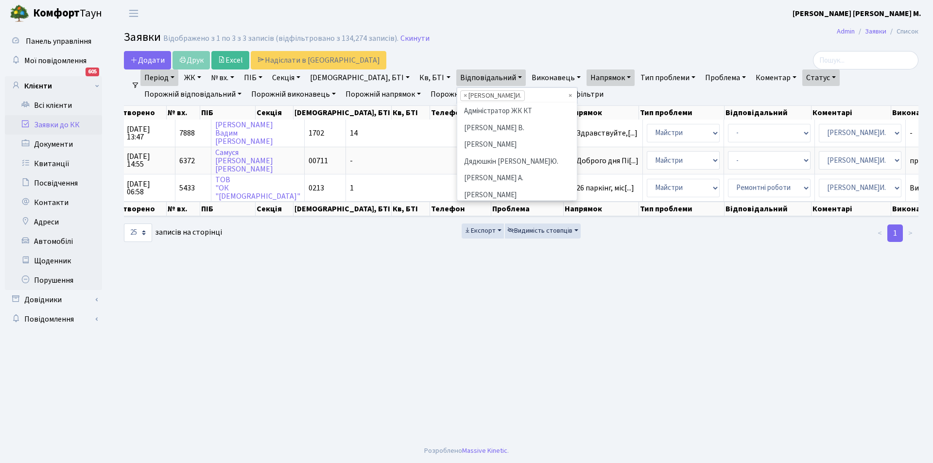
scroll to position [473, 0]
click at [494, 282] on main "Admin Заявки Список Заявки Відображено з 1 по 3 з 3 записів (відфільтровано з 1…" at bounding box center [521, 233] width 824 height 412
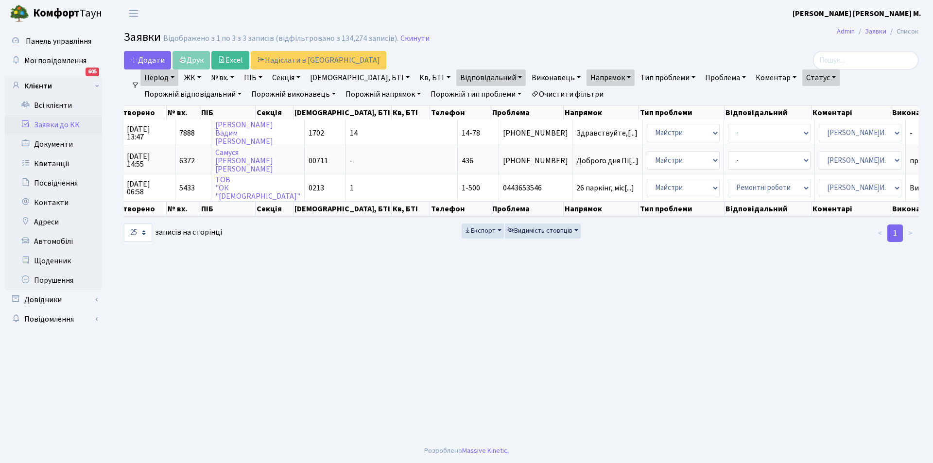
click at [456, 83] on link "Відповідальний" at bounding box center [490, 77] width 69 height 17
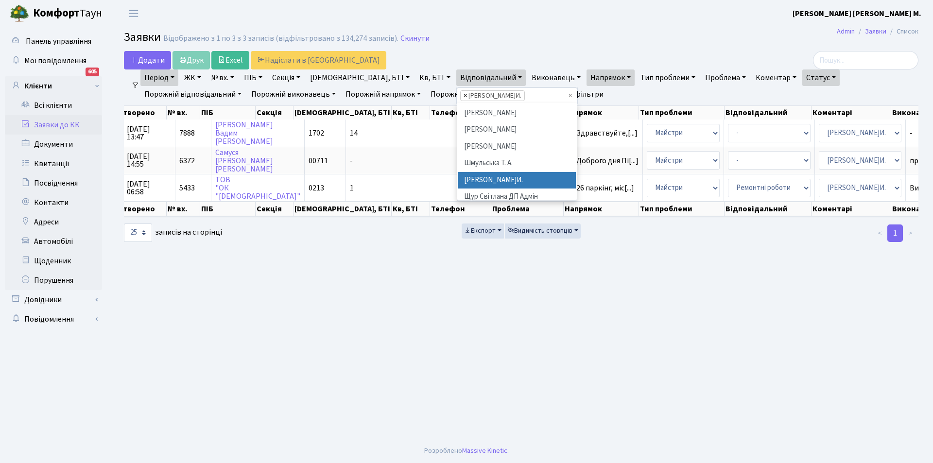
click at [464, 94] on span "×" at bounding box center [465, 96] width 3 height 10
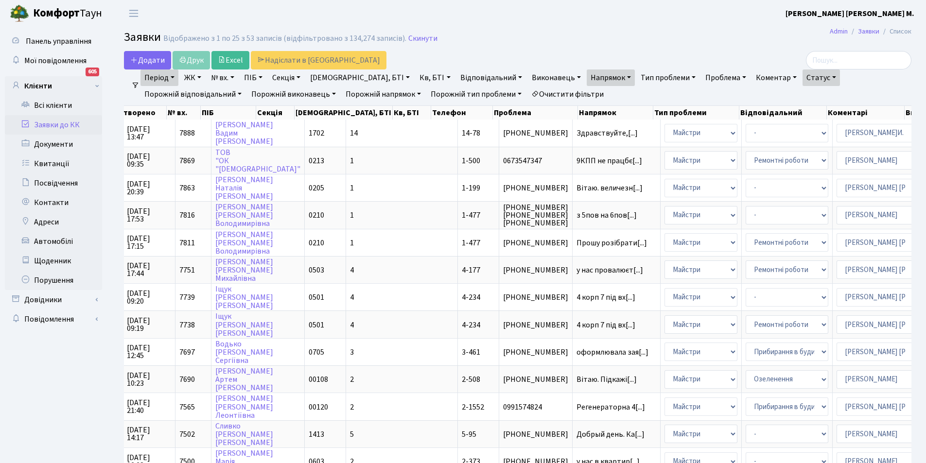
click at [456, 78] on link "Відповідальний" at bounding box center [490, 77] width 69 height 17
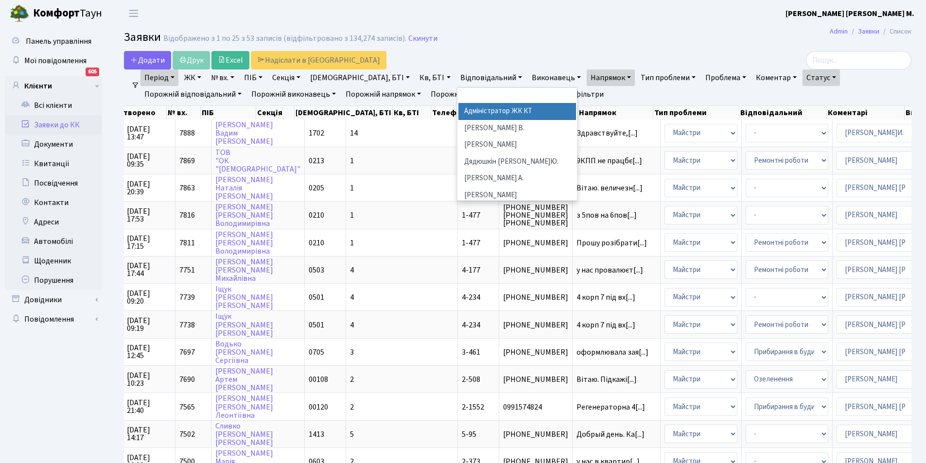
click at [514, 40] on h2 "Заявки Відображено з 1 по 25 з 53 записів (відфільтровано з 134,274 записів). С…" at bounding box center [517, 39] width 787 height 17
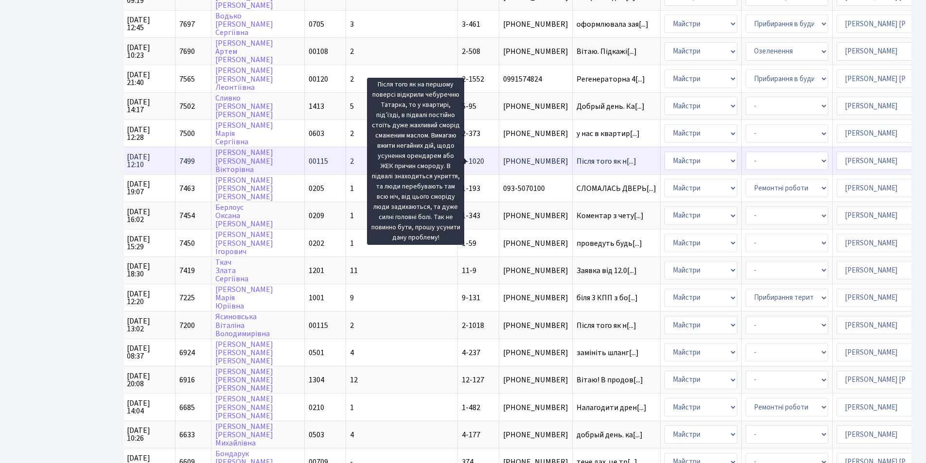
scroll to position [414, 0]
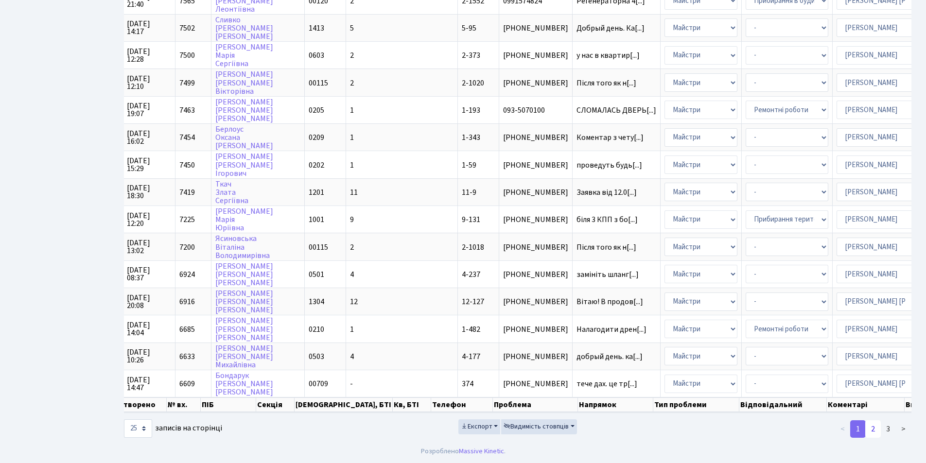
click at [877, 427] on link "2" at bounding box center [873, 428] width 16 height 17
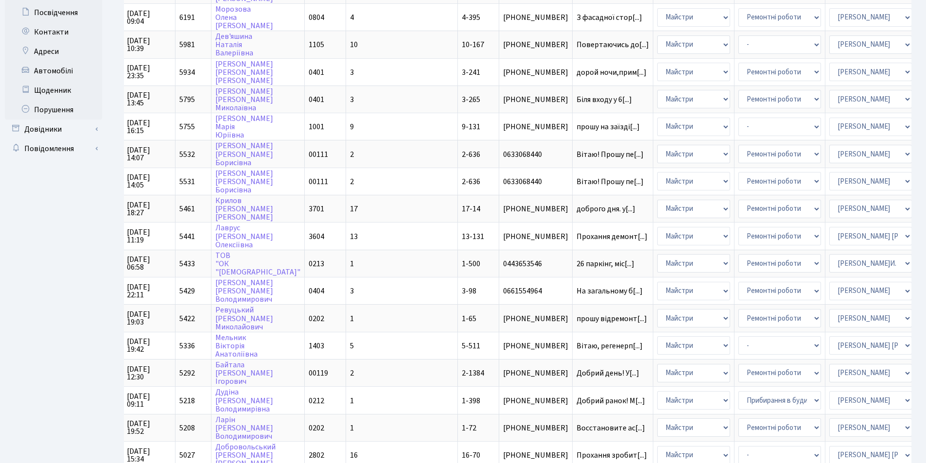
scroll to position [0, 0]
